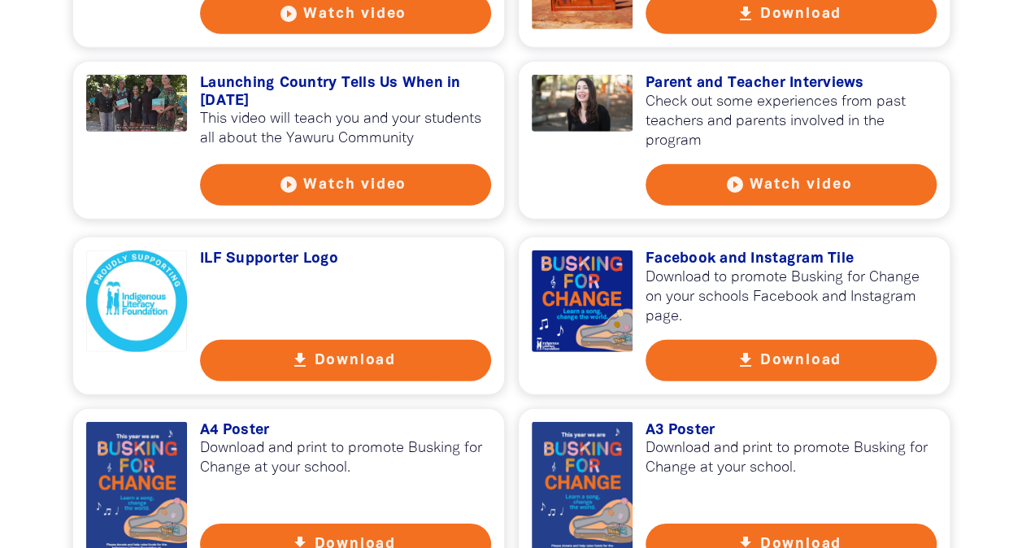
scroll to position [2258, 0]
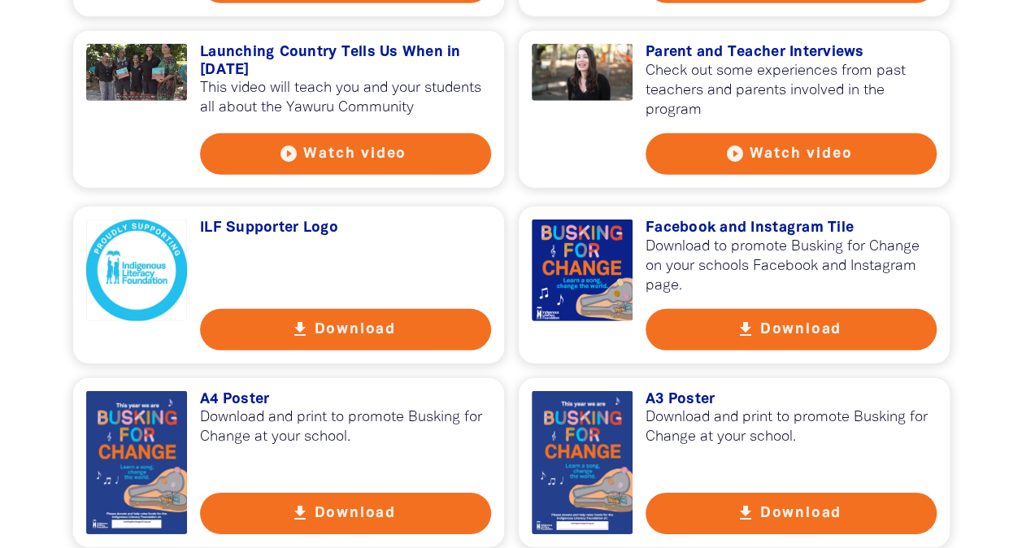
click at [760, 342] on button "get_app Download" at bounding box center [791, 329] width 291 height 41
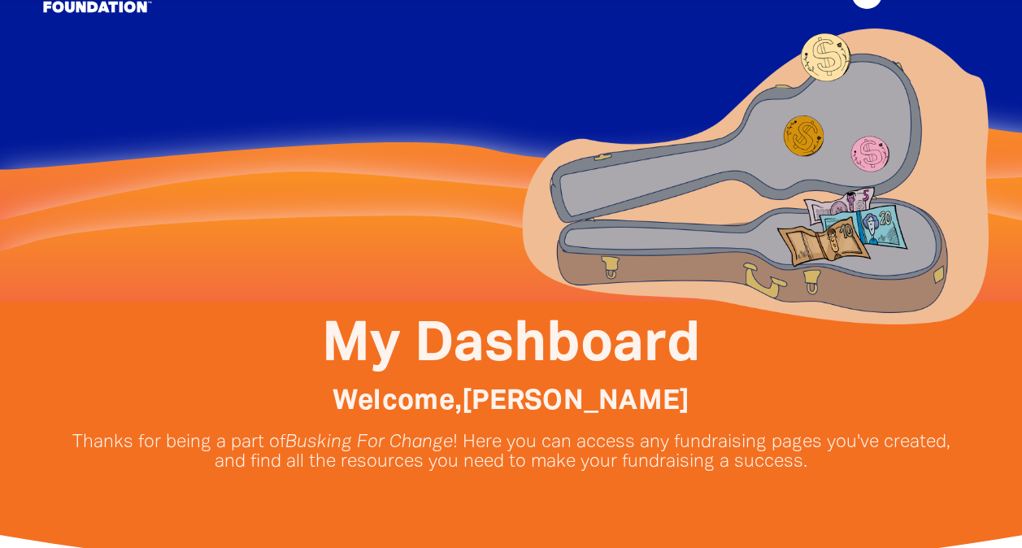
scroll to position [0, 0]
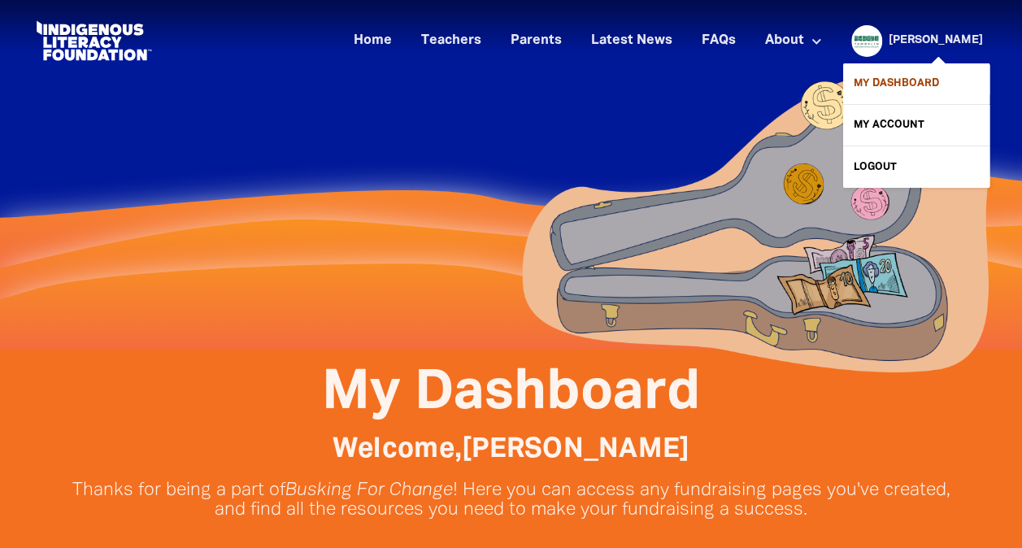
click at [899, 81] on link "My Dashboard" at bounding box center [916, 83] width 146 height 41
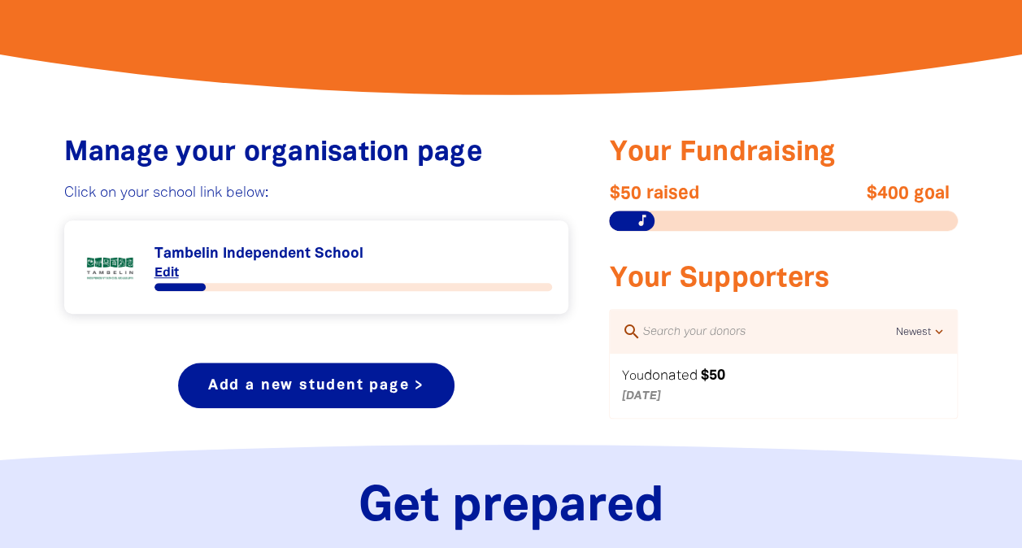
scroll to position [533, 0]
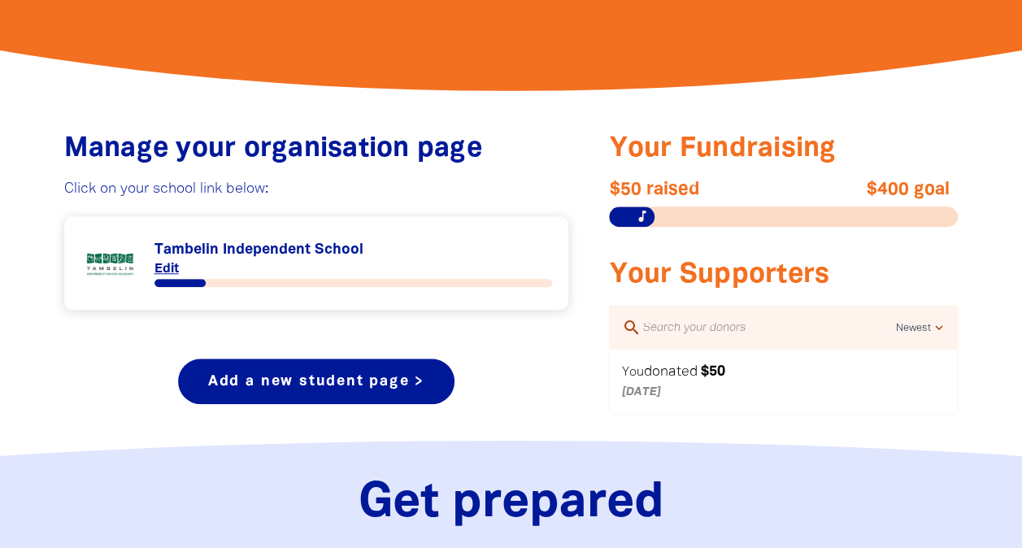
click at [182, 248] on link "Link to Tambelin Independent School" at bounding box center [317, 263] width 472 height 61
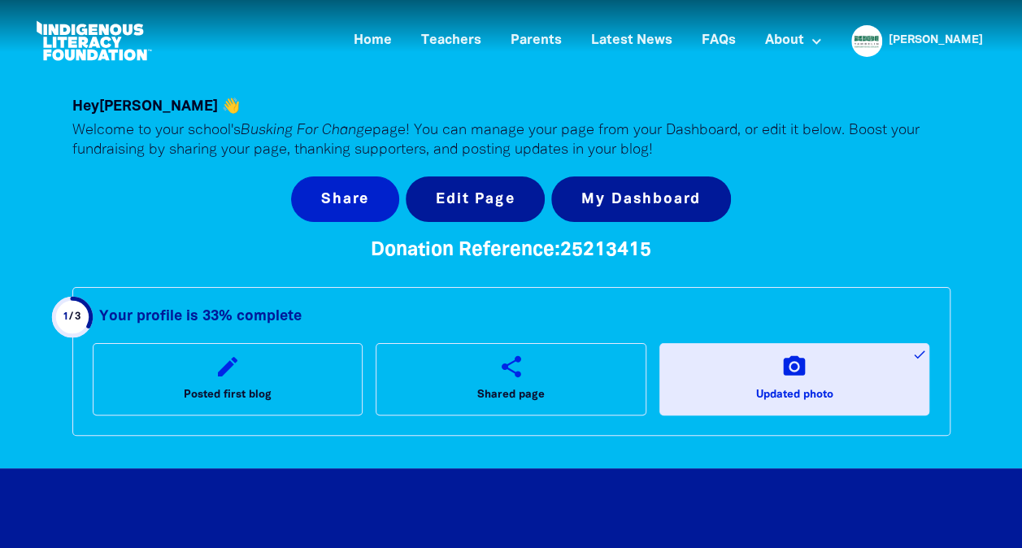
click at [345, 199] on button "Share" at bounding box center [345, 199] width 108 height 46
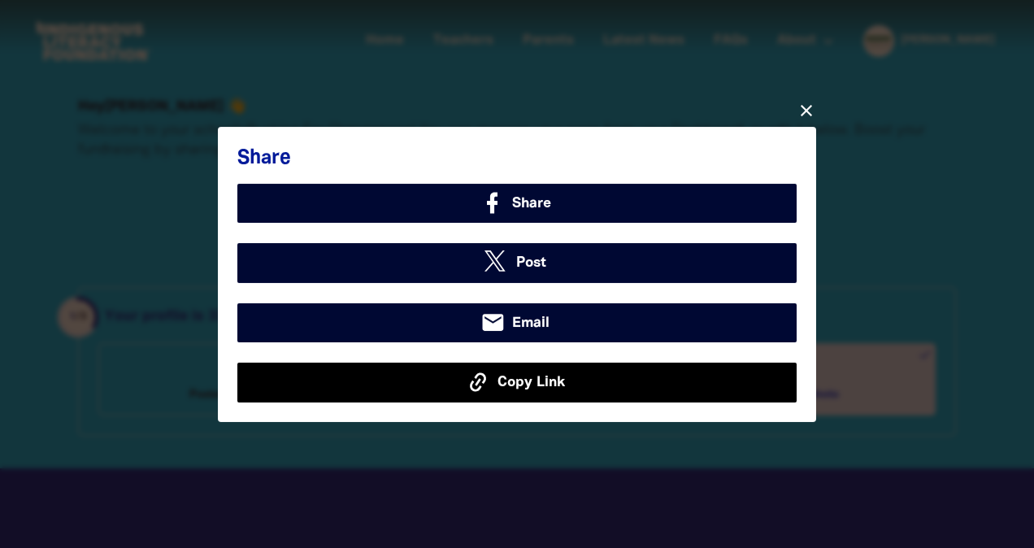
click at [431, 385] on button "Copy Link" at bounding box center [516, 382] width 559 height 39
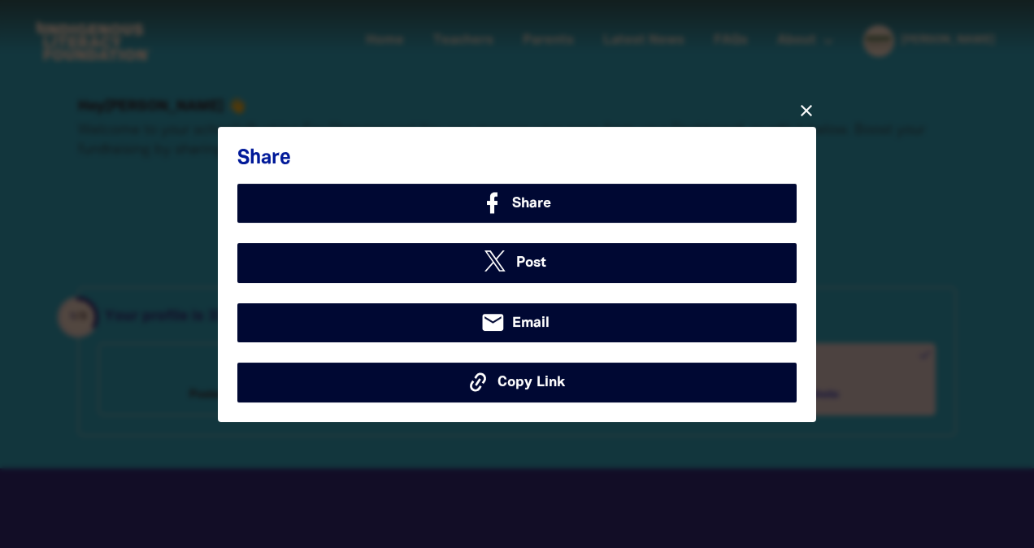
click at [802, 111] on icon "close" at bounding box center [807, 110] width 20 height 20
